Goal: Information Seeking & Learning: Check status

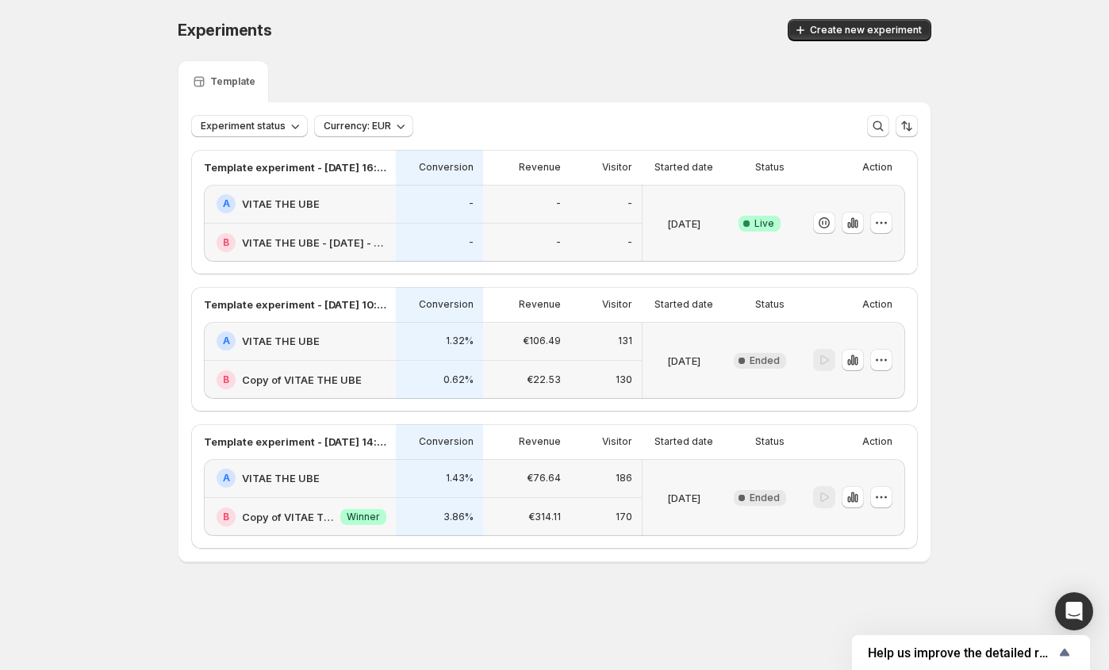
click at [744, 218] on icon at bounding box center [746, 224] width 16 height 16
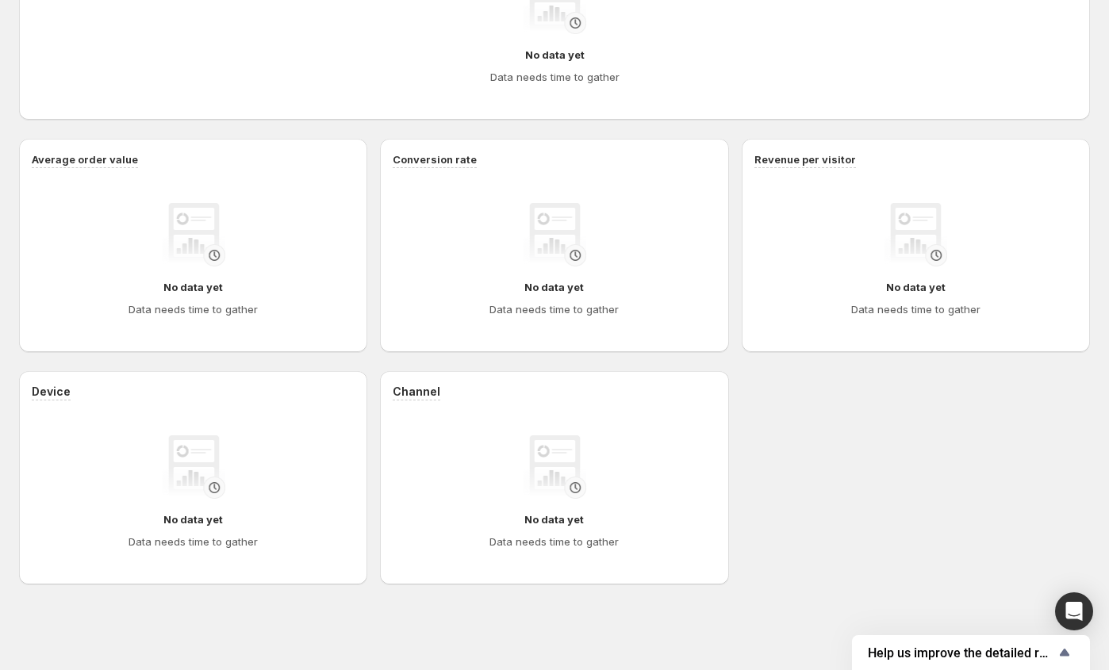
scroll to position [453, 0]
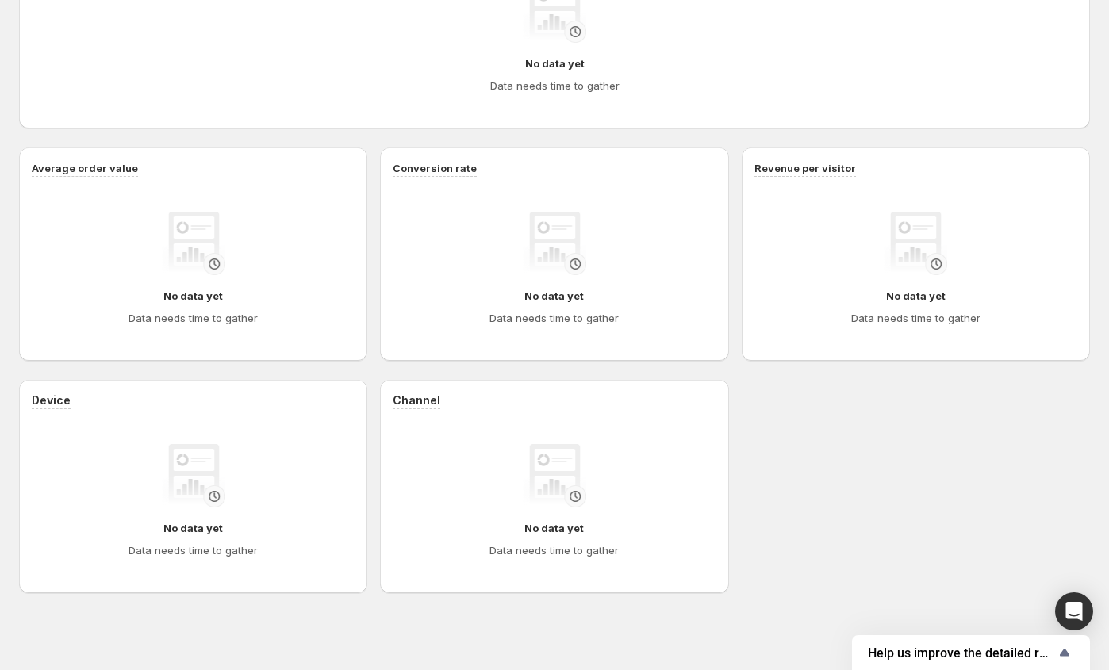
click at [389, 46] on div "No data yet Data needs time to gather" at bounding box center [554, 36] width 1020 height 114
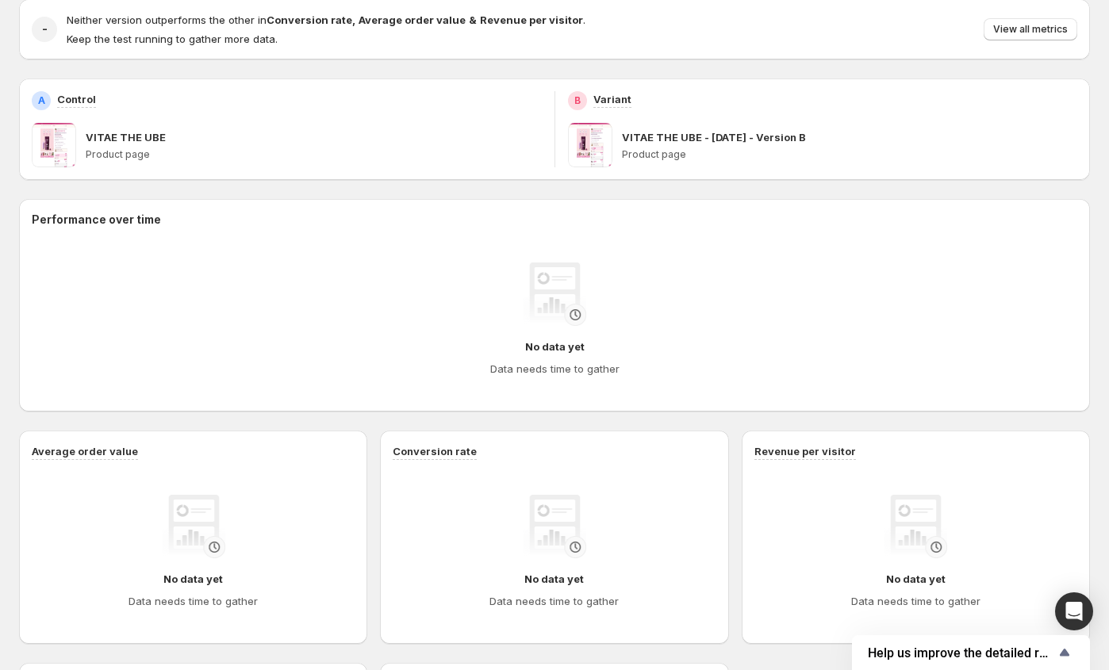
scroll to position [175, 0]
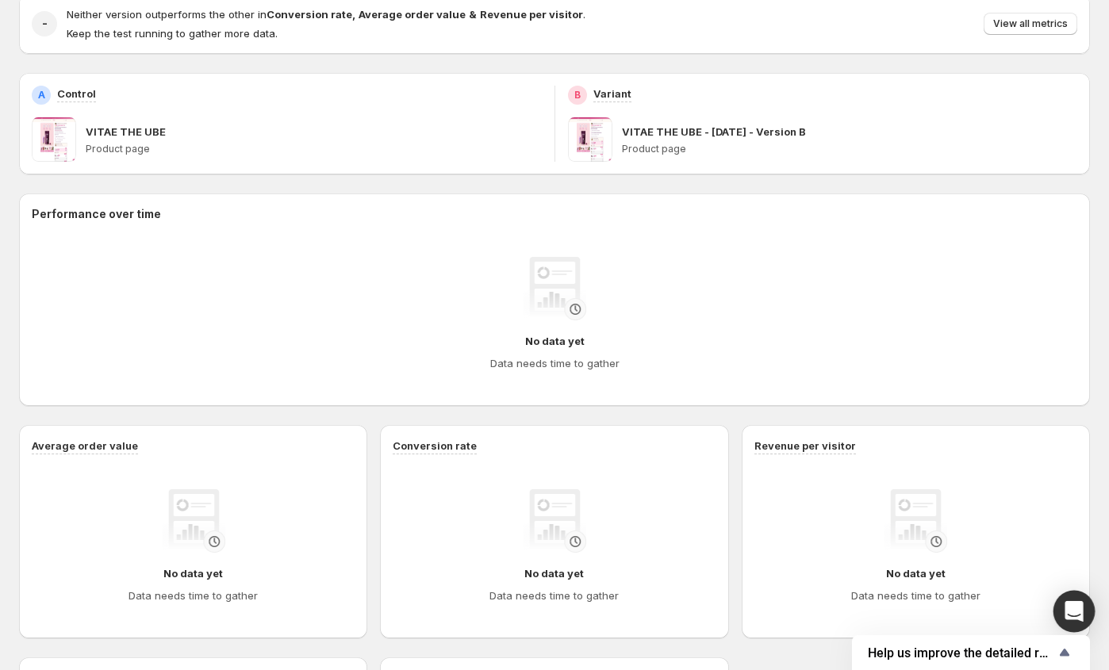
click at [1064, 612] on div "Open Intercom Messenger" at bounding box center [1074, 612] width 42 height 42
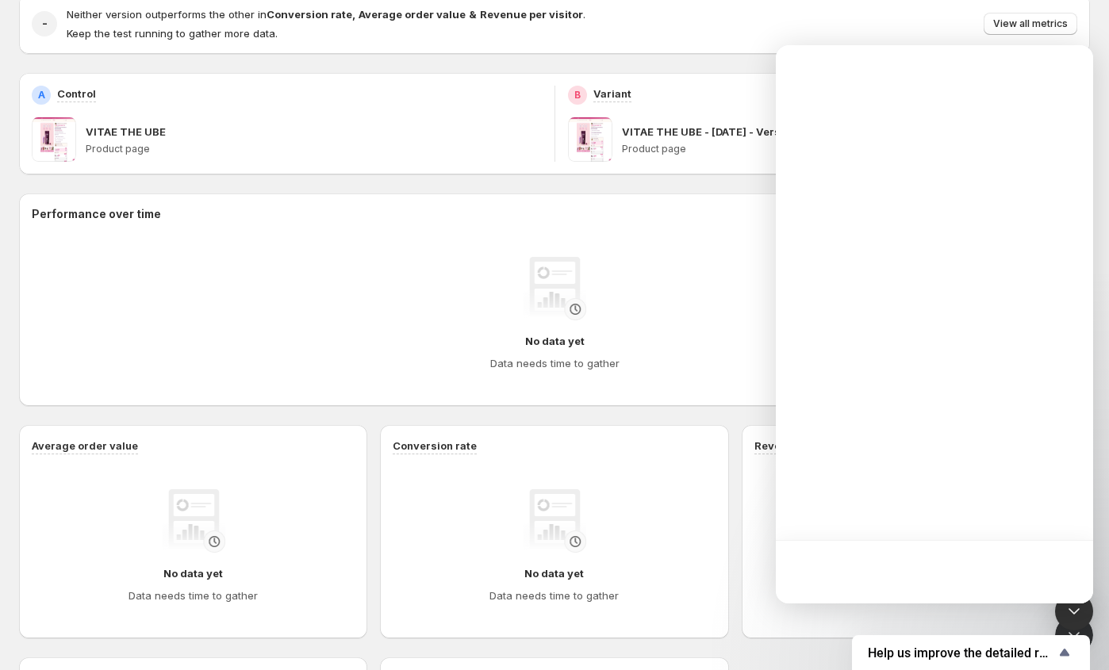
scroll to position [0, 0]
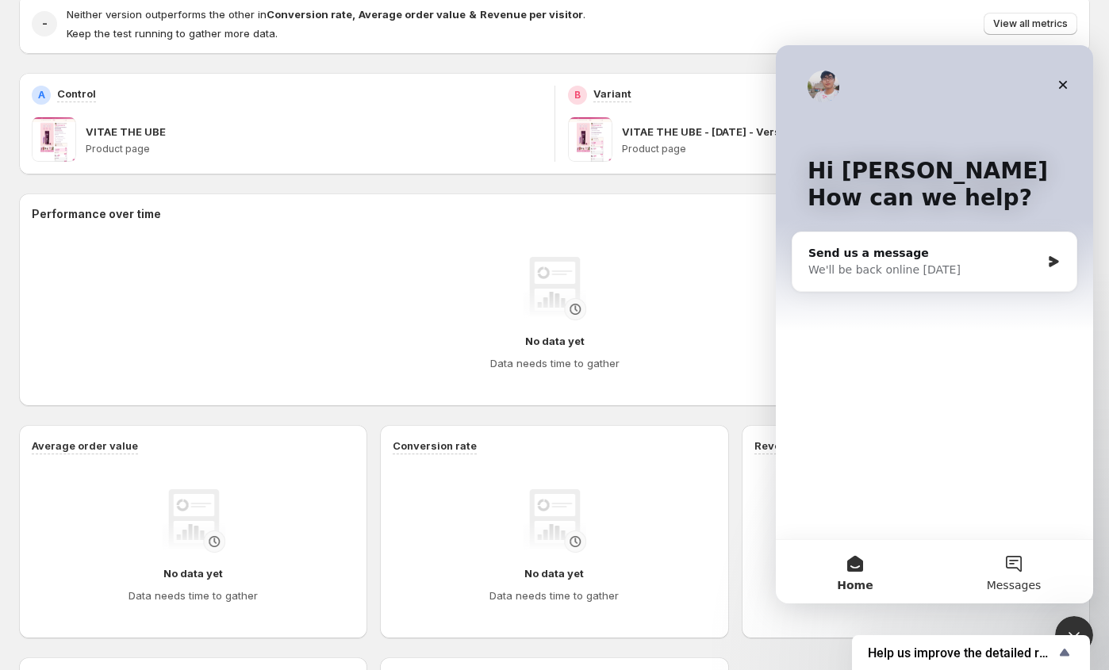
click at [1015, 557] on button "Messages" at bounding box center [1013, 571] width 159 height 63
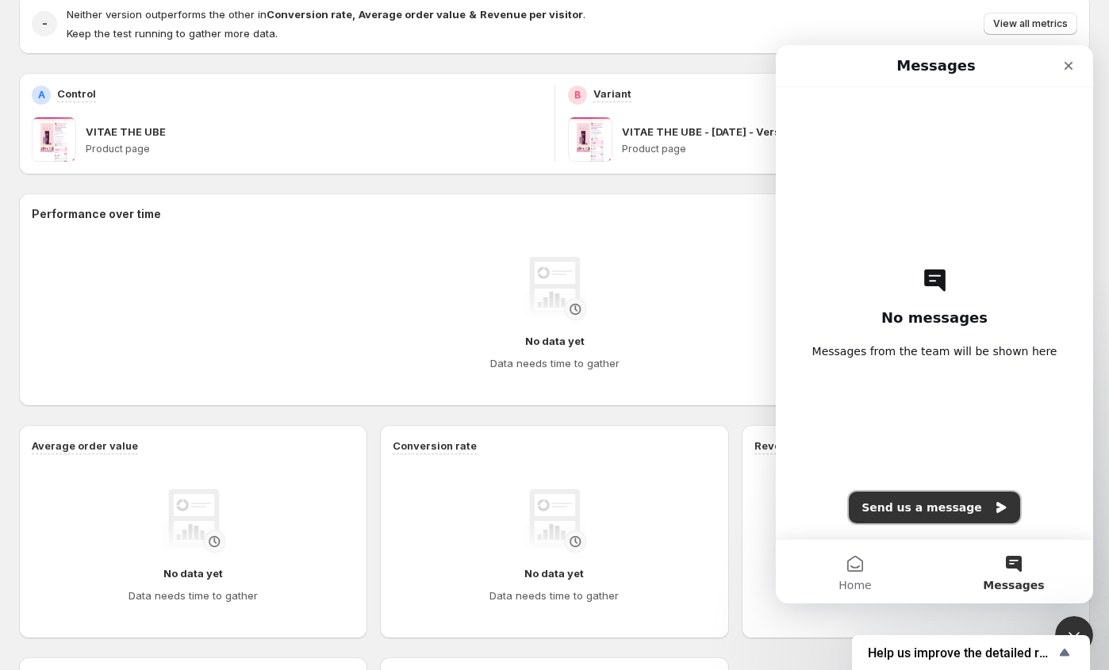
click at [939, 507] on button "Send us a message" at bounding box center [934, 508] width 171 height 32
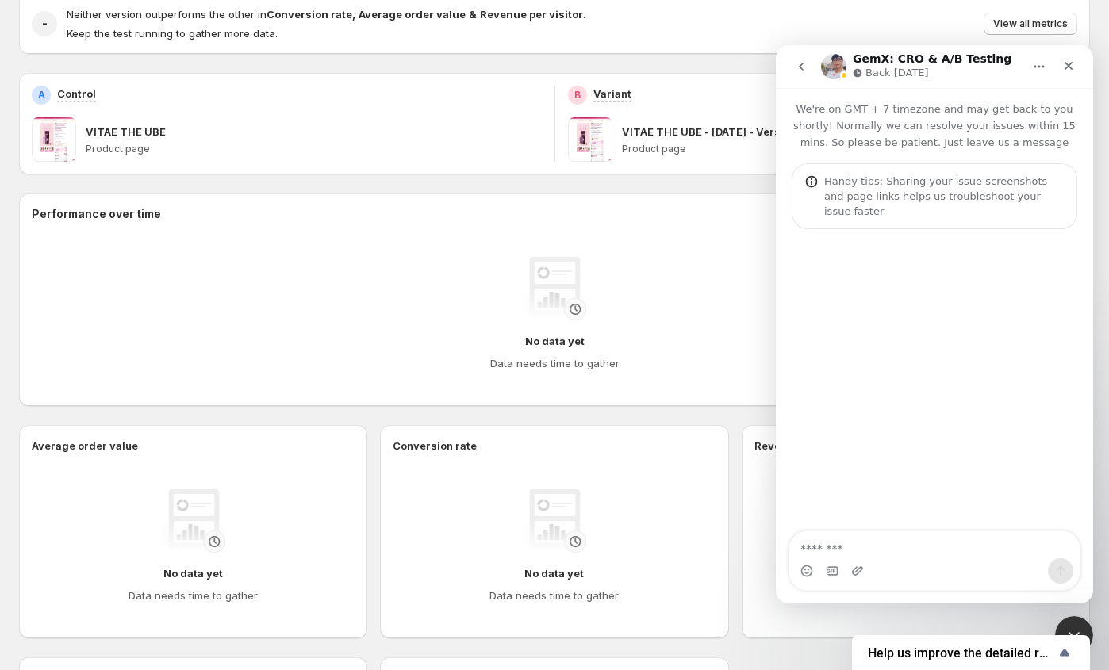
click at [867, 541] on textarea "Message…" at bounding box center [934, 544] width 290 height 27
type textarea "******"
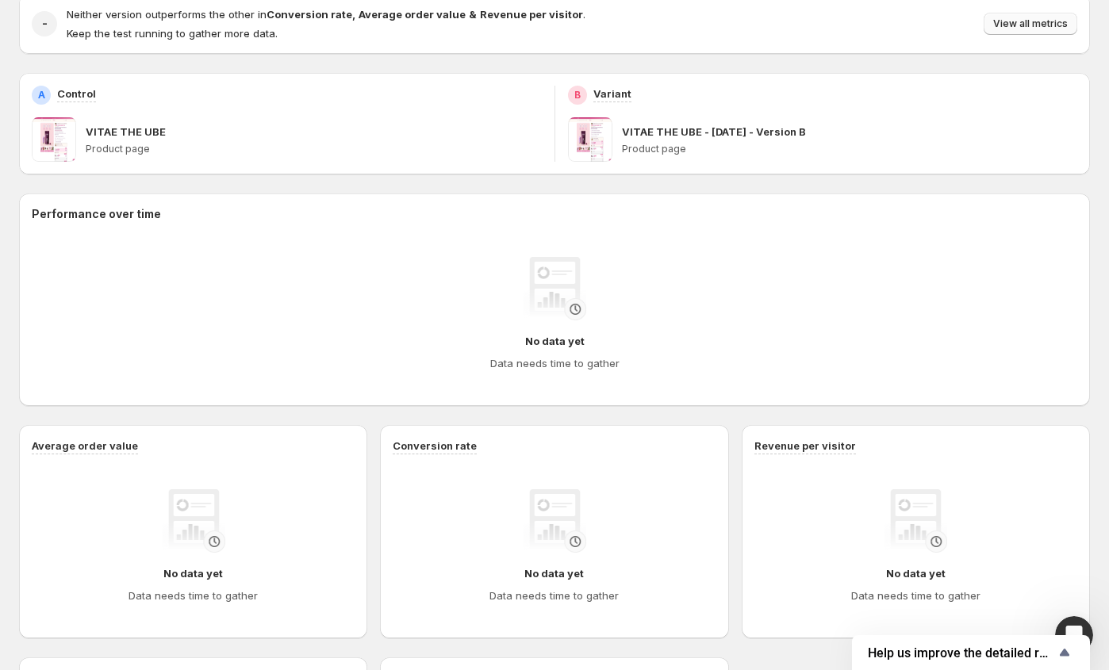
click at [1001, 32] on button "View all metrics" at bounding box center [1031, 24] width 94 height 22
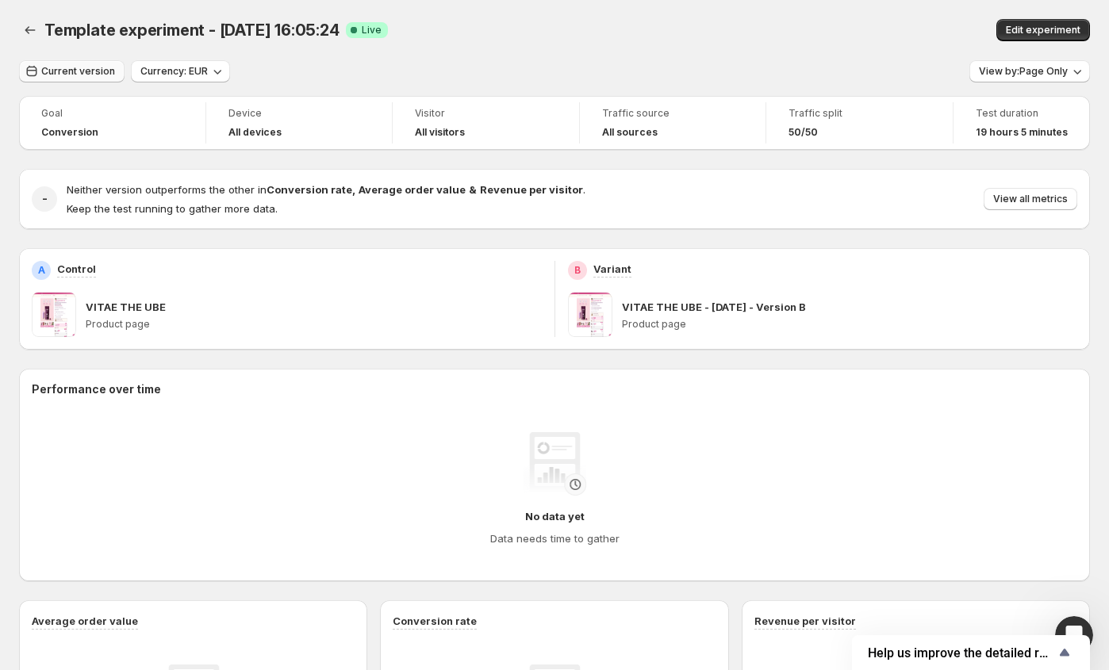
click at [89, 70] on span "Current version" at bounding box center [78, 71] width 74 height 13
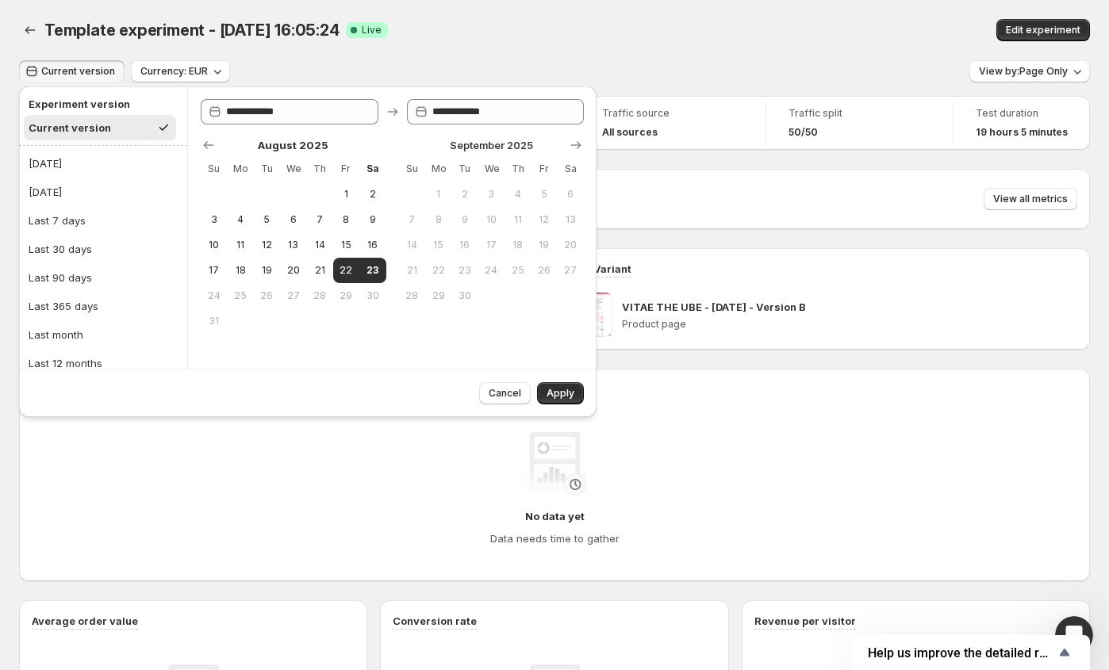
click at [92, 105] on h2 "Experiment version" at bounding box center [100, 104] width 143 height 16
click at [78, 161] on button "Today" at bounding box center [103, 163] width 159 height 25
type input "**********"
click at [558, 394] on span "Apply" at bounding box center [561, 393] width 28 height 13
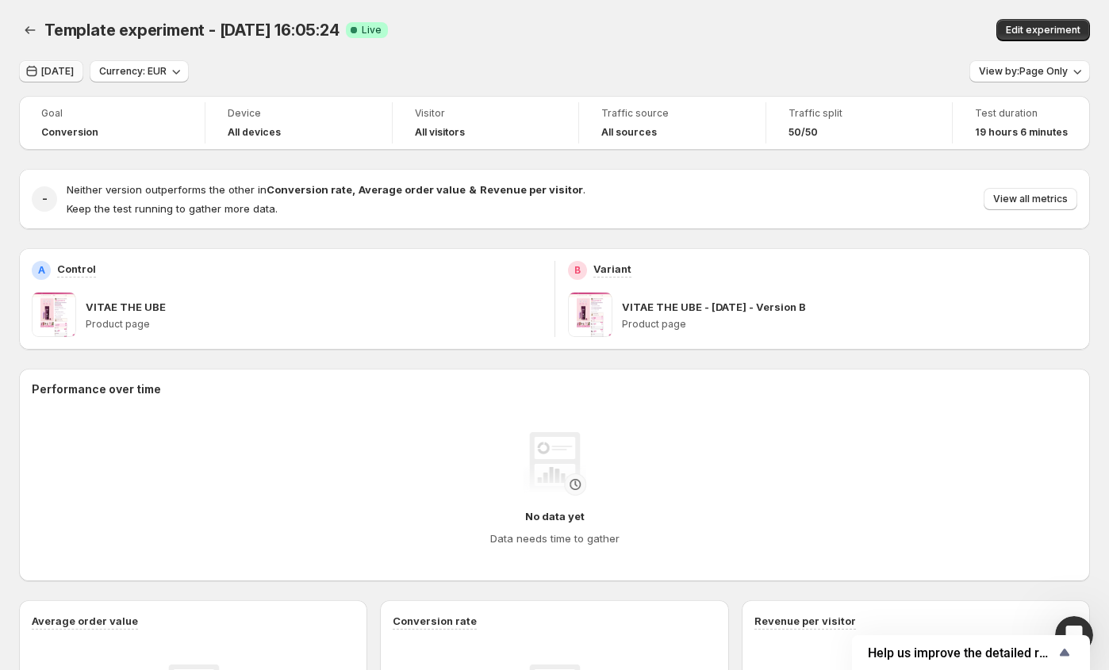
click at [59, 71] on span "Today" at bounding box center [57, 71] width 33 height 13
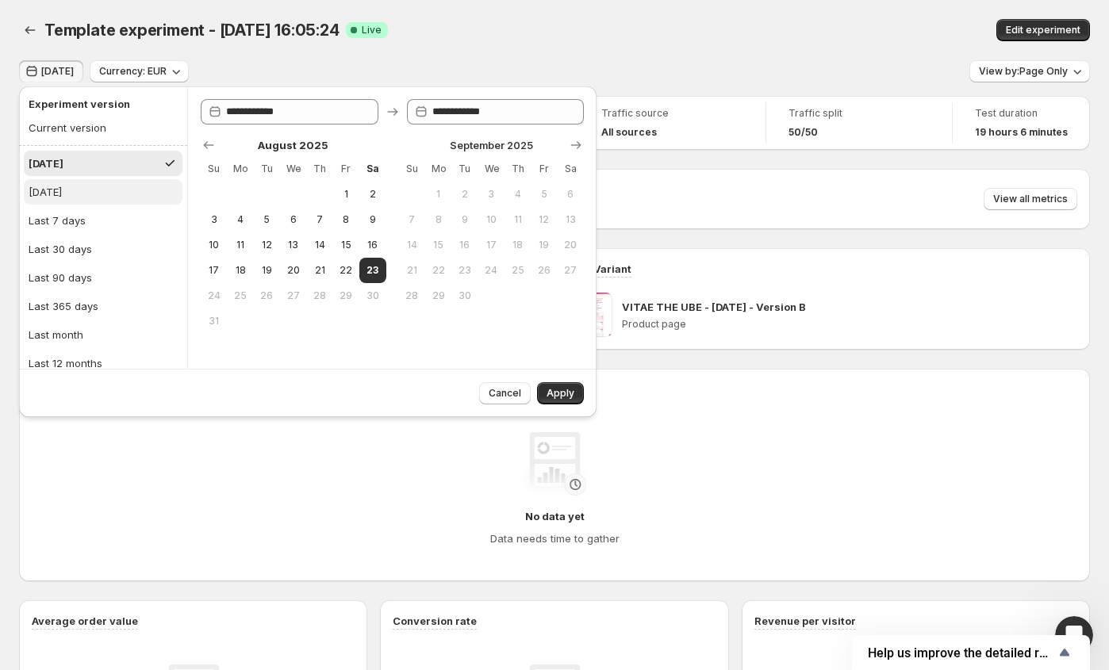
click at [85, 191] on button "Yesterday" at bounding box center [103, 191] width 159 height 25
type input "**********"
click at [563, 393] on span "Apply" at bounding box center [561, 393] width 28 height 13
